Goal: Information Seeking & Learning: Find specific fact

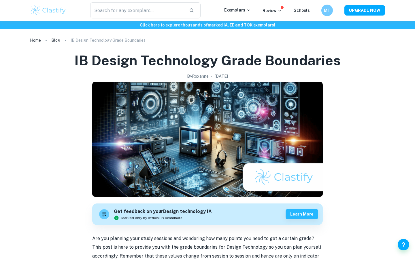
scroll to position [389, 0]
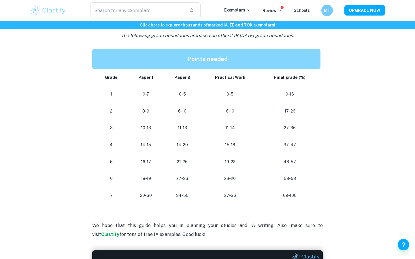
scroll to position [389, 0]
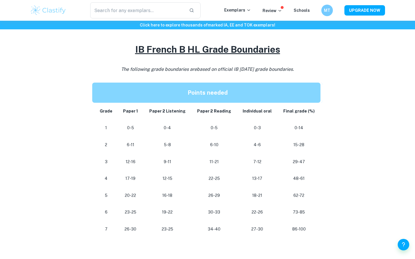
scroll to position [252, 0]
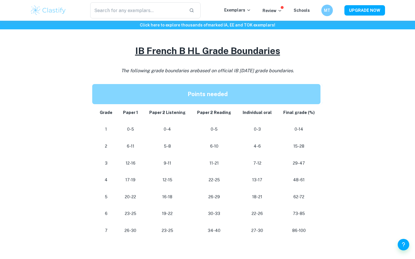
click at [172, 231] on p "23-25" at bounding box center [167, 231] width 39 height 8
click at [176, 233] on p "23-25" at bounding box center [167, 231] width 39 height 8
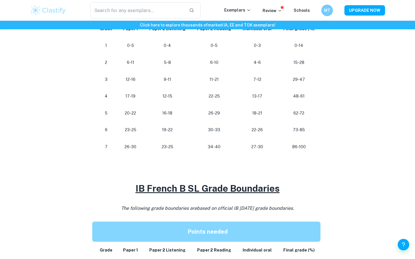
scroll to position [244, 0]
